Goal: Transaction & Acquisition: Download file/media

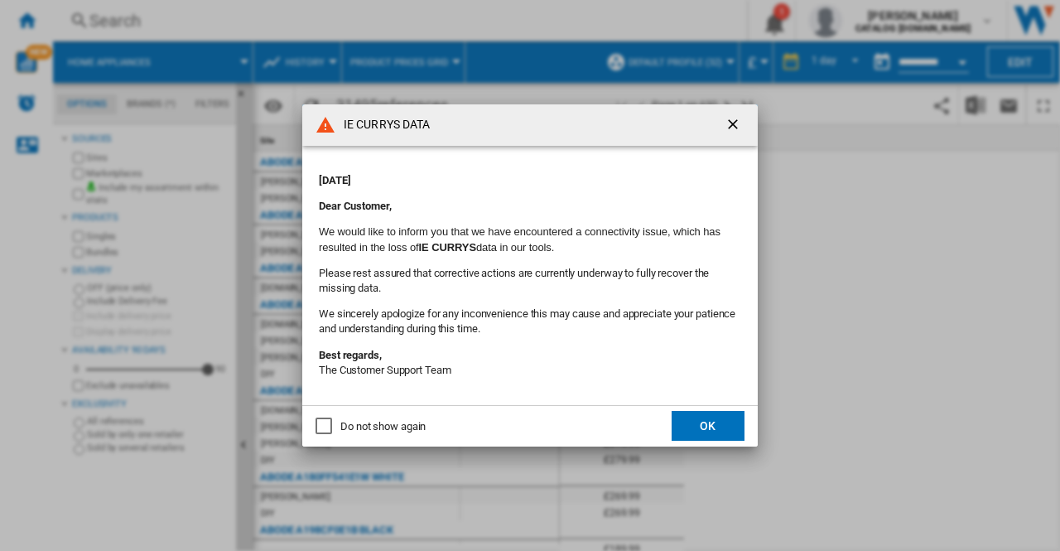
click at [700, 421] on button "OK" at bounding box center [707, 426] width 73 height 30
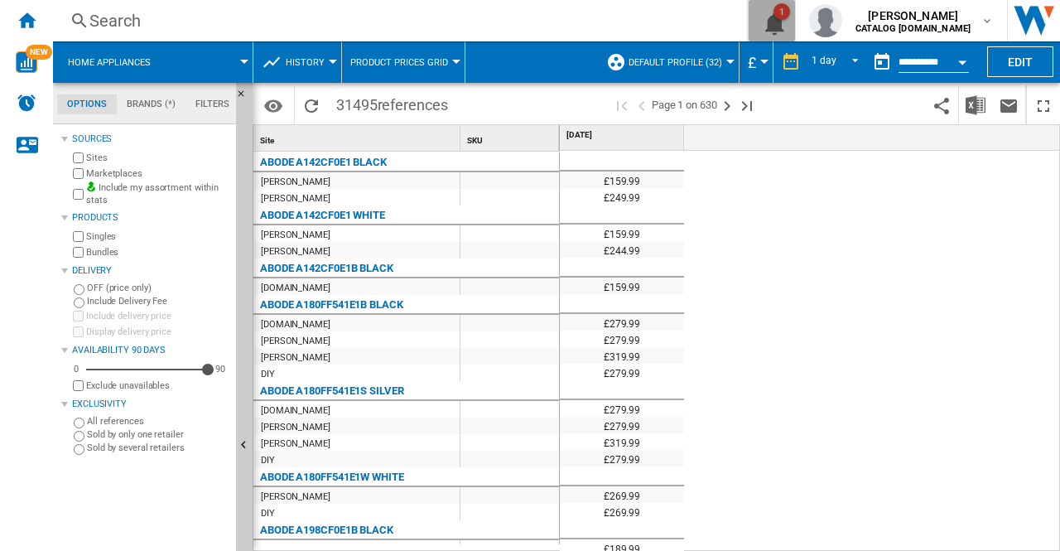
click at [795, 21] on button "1" at bounding box center [772, 20] width 46 height 41
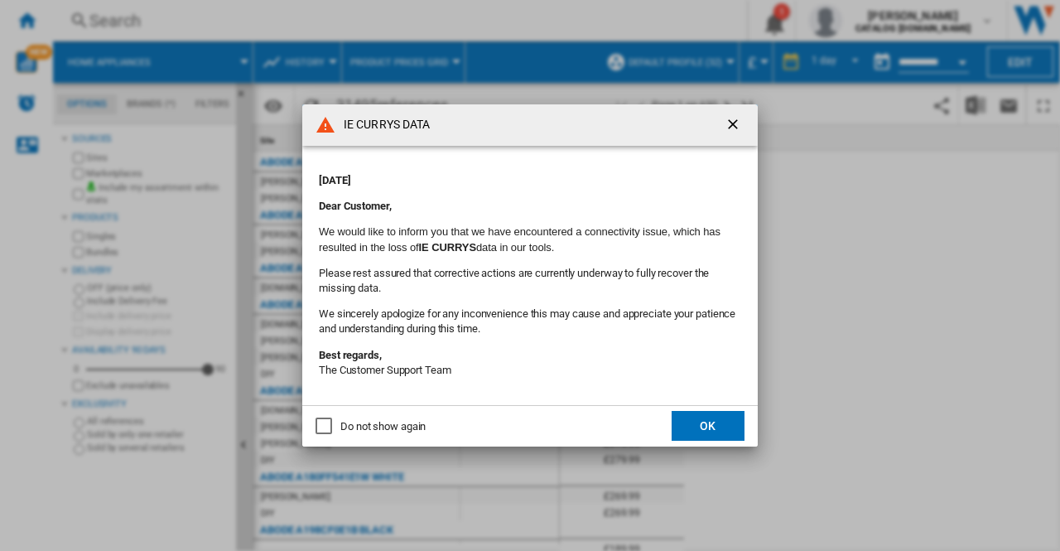
click at [713, 425] on button "OK" at bounding box center [707, 426] width 73 height 30
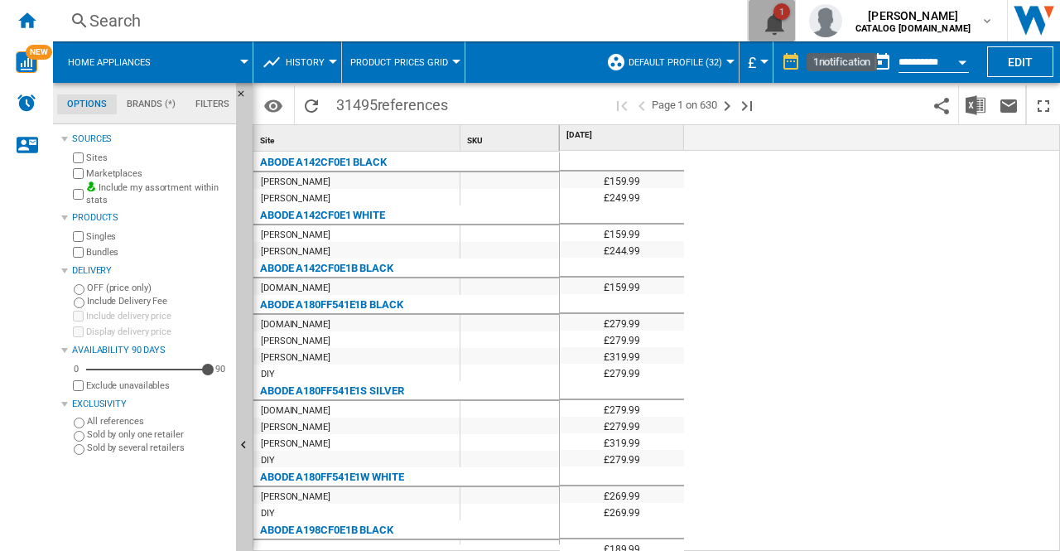
click at [782, 27] on ng-md-icon "1\a notification" at bounding box center [772, 21] width 20 height 21
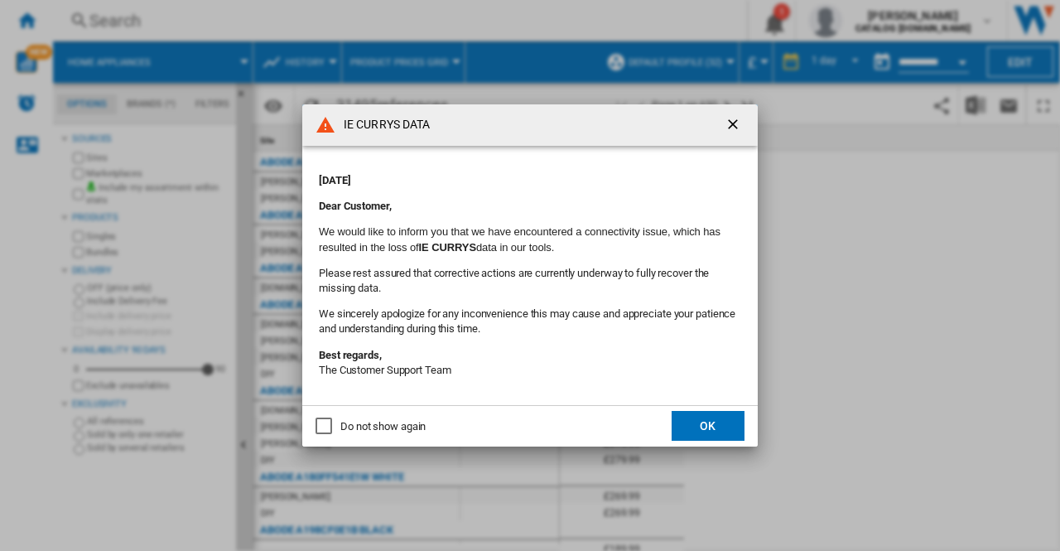
click at [682, 421] on button "OK" at bounding box center [707, 426] width 73 height 30
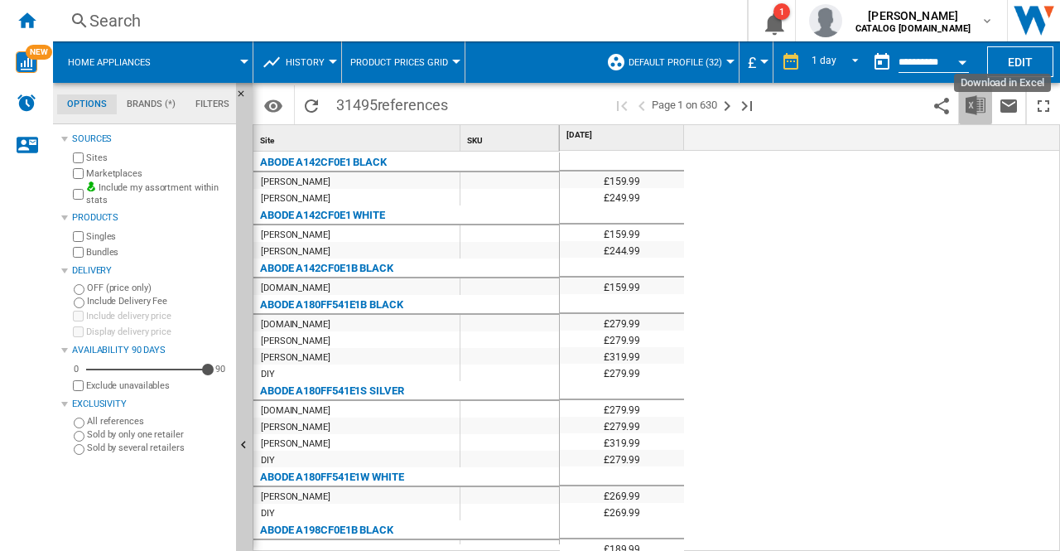
click at [975, 108] on img "Download in Excel" at bounding box center [975, 105] width 20 height 20
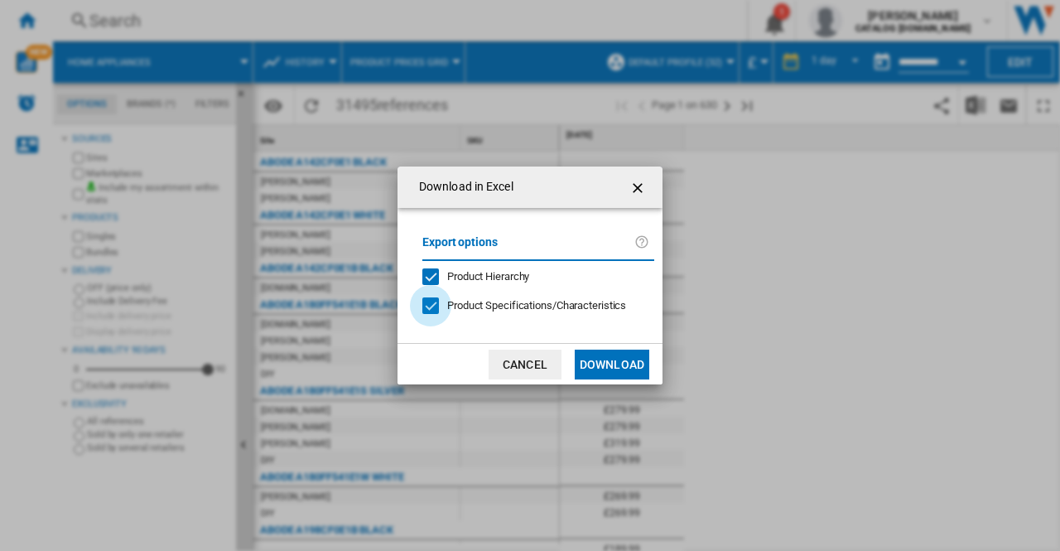
click at [430, 306] on div "Download in ..." at bounding box center [430, 305] width 17 height 17
click at [601, 357] on button "Download" at bounding box center [612, 364] width 75 height 30
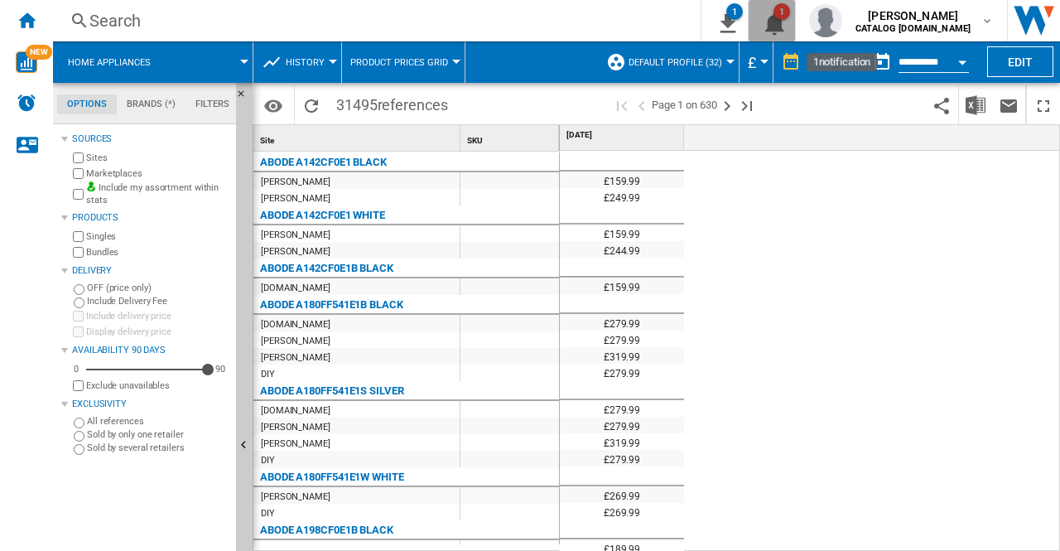
click at [795, 22] on button "1" at bounding box center [772, 20] width 46 height 41
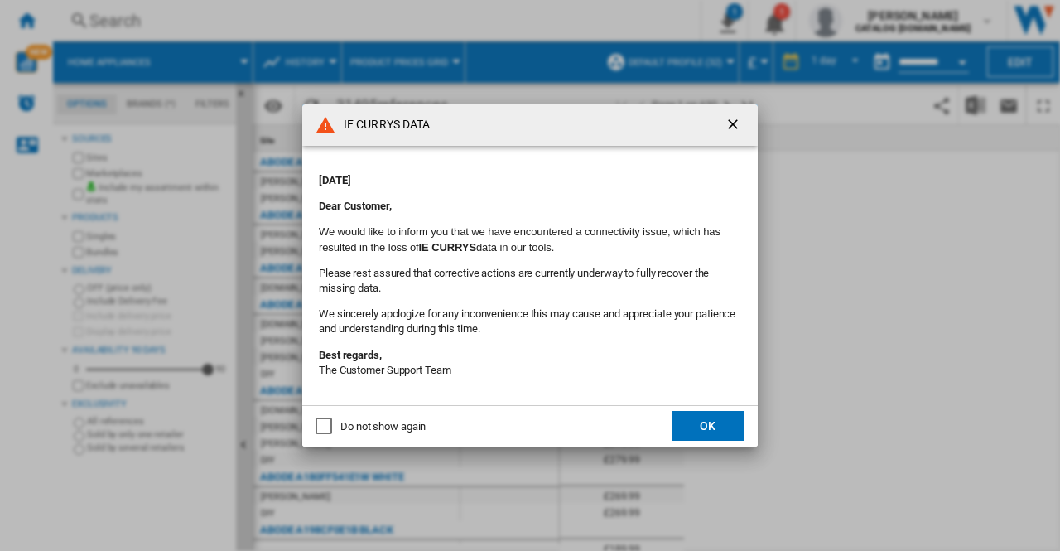
click at [730, 123] on ng-md-icon "getI18NText('BUTTONS.CLOSE_DIALOG')" at bounding box center [734, 126] width 20 height 20
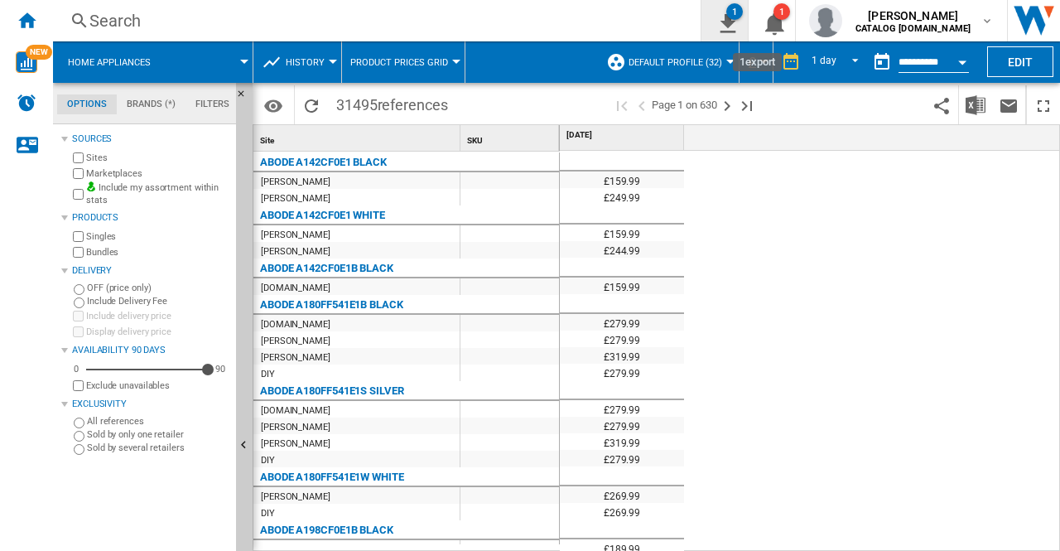
click at [734, 20] on ng-md-icon "1\a export" at bounding box center [725, 21] width 20 height 21
